Goal: Download file/media

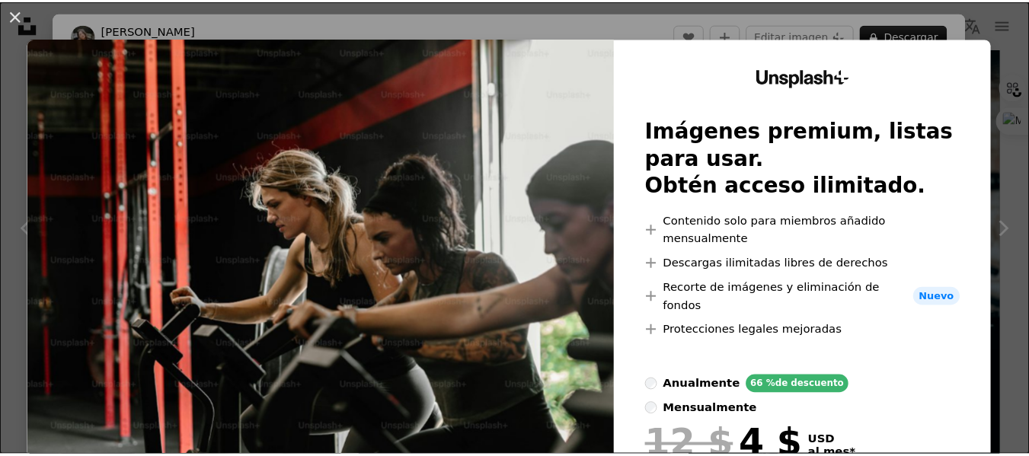
scroll to position [381, 0]
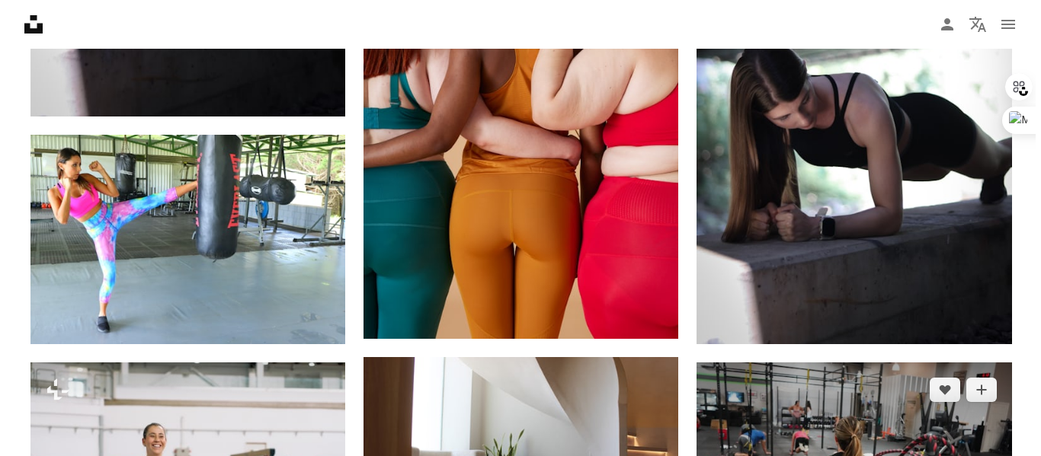
scroll to position [914, 0]
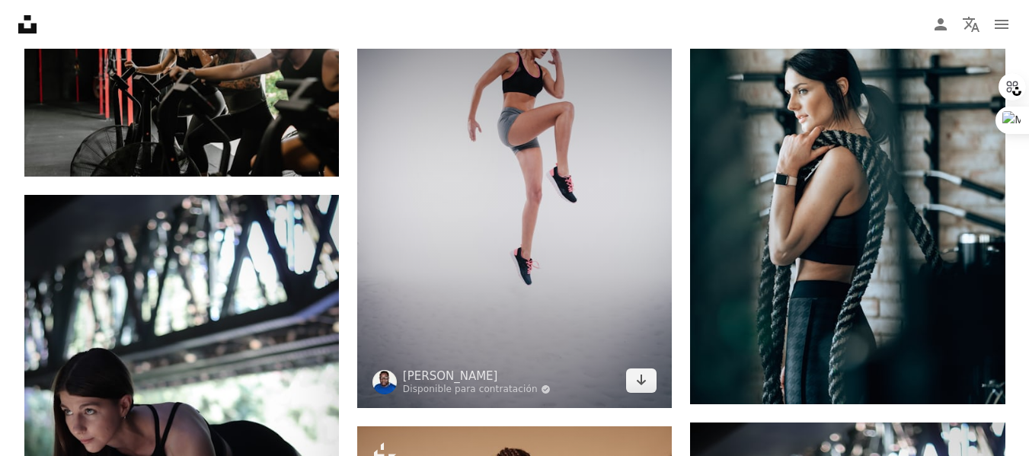
click at [523, 200] on img at bounding box center [514, 202] width 315 height 412
